Goal: Browse casually

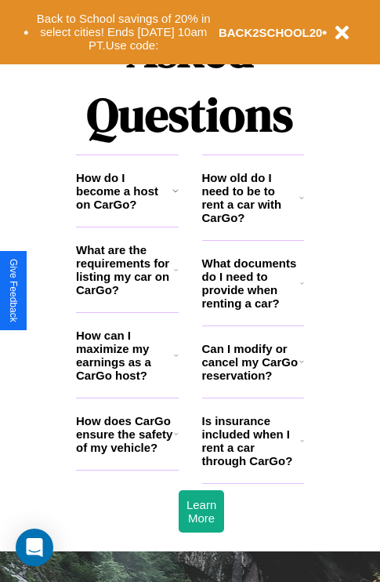
scroll to position [1900, 0]
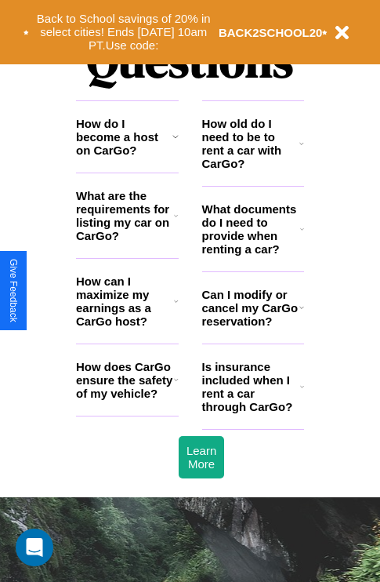
click at [176, 307] on icon at bounding box center [176, 301] width 5 height 13
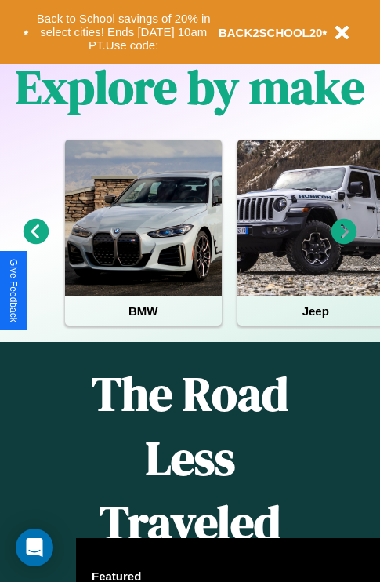
scroll to position [242, 0]
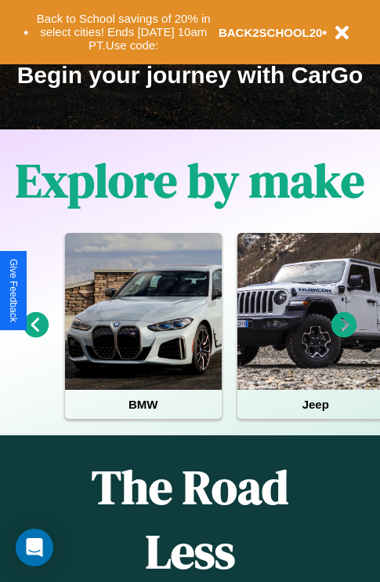
click at [344, 336] on icon at bounding box center [345, 325] width 26 height 26
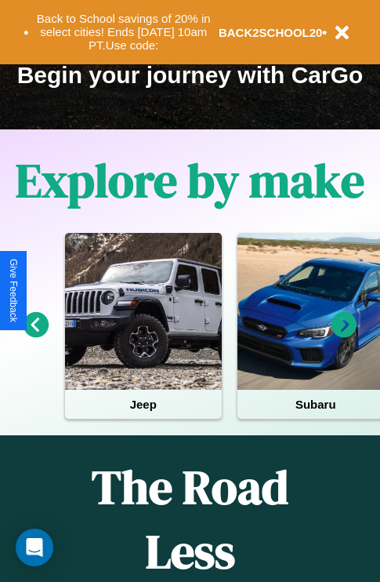
click at [35, 336] on icon at bounding box center [37, 325] width 26 height 26
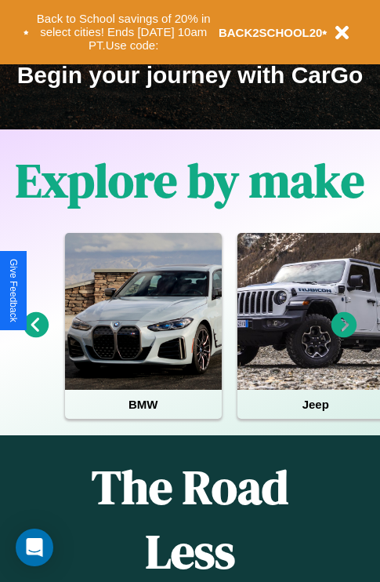
click at [344, 336] on icon at bounding box center [345, 325] width 26 height 26
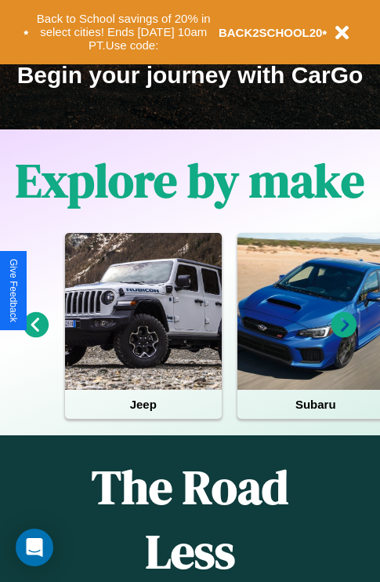
click at [35, 336] on icon at bounding box center [37, 325] width 26 height 26
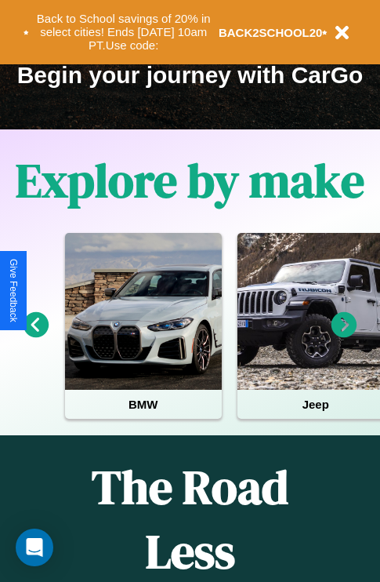
click at [344, 336] on icon at bounding box center [345, 325] width 26 height 26
